Goal: Check status: Check status

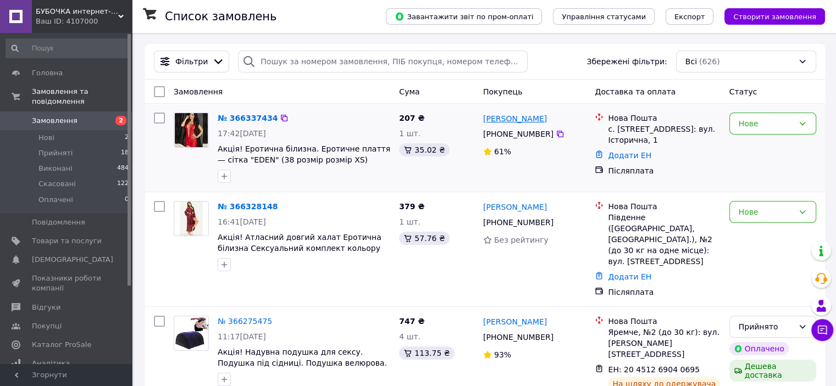
click at [506, 122] on link "[PERSON_NAME]" at bounding box center [515, 118] width 64 height 11
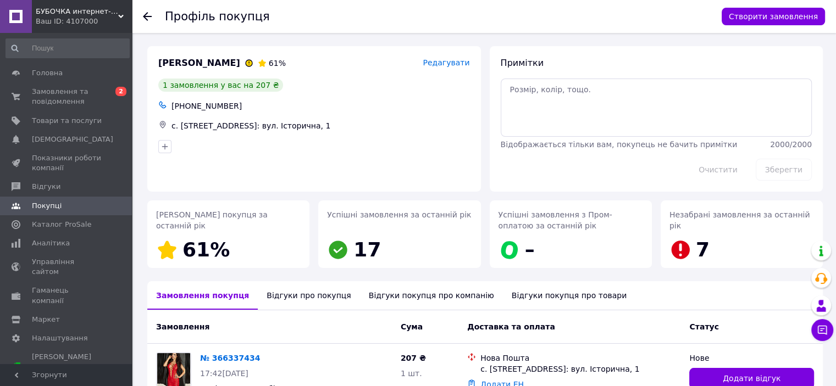
click at [285, 294] on div "Відгуки про покупця" at bounding box center [309, 295] width 102 height 29
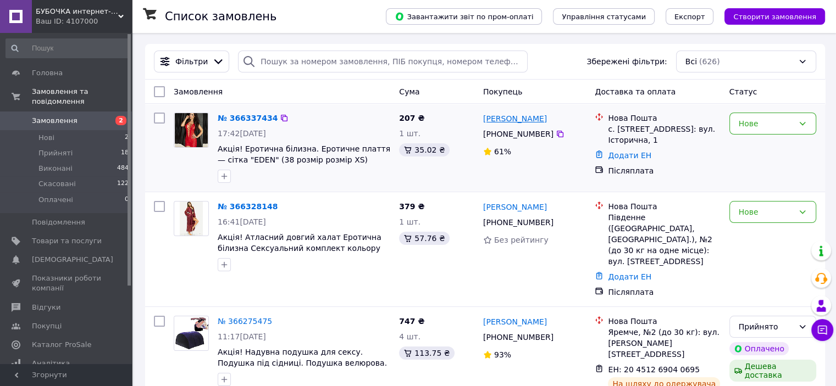
click at [505, 118] on link "[PERSON_NAME]" at bounding box center [515, 118] width 64 height 11
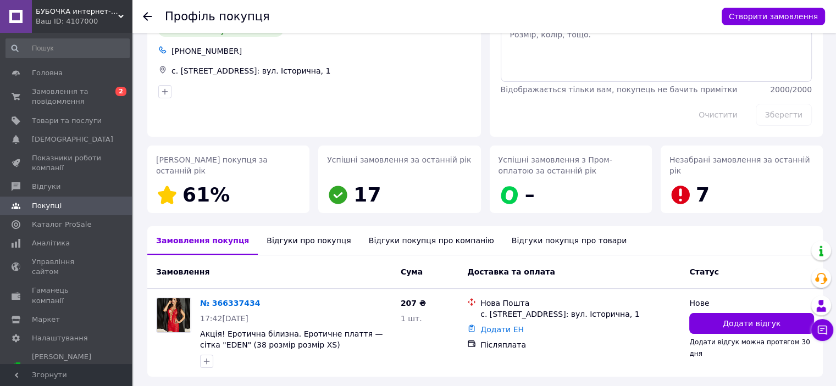
scroll to position [94, 0]
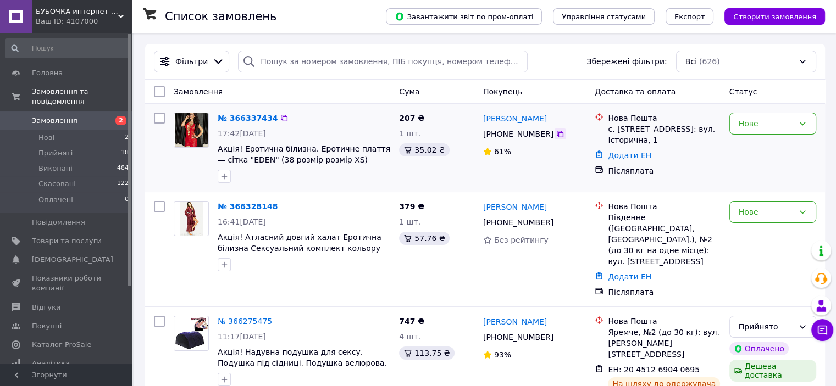
click at [557, 134] on icon at bounding box center [560, 134] width 7 height 7
click at [515, 119] on link "[PERSON_NAME]" at bounding box center [515, 118] width 64 height 11
